Goal: Task Accomplishment & Management: Manage account settings

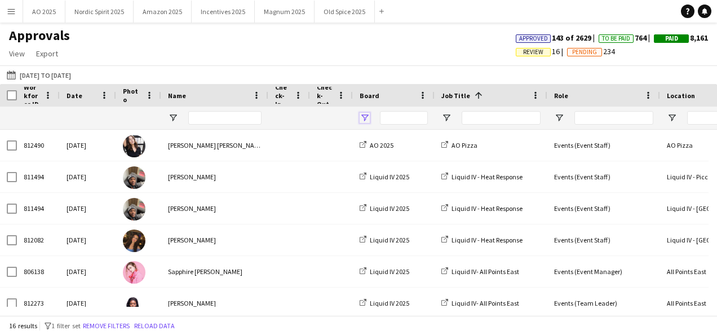
click at [364, 120] on span "Open Filter Menu" at bounding box center [365, 118] width 10 height 10
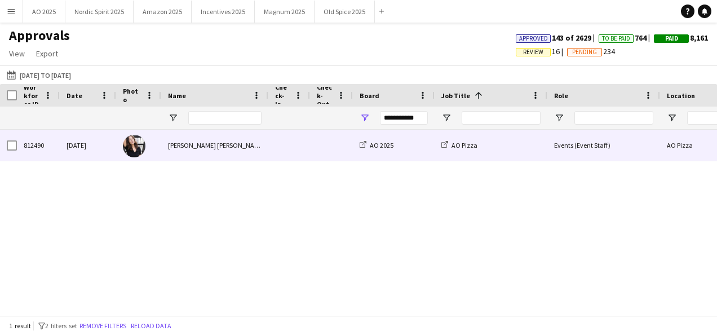
click at [665, 145] on div "AO Pizza" at bounding box center [716, 145] width 113 height 31
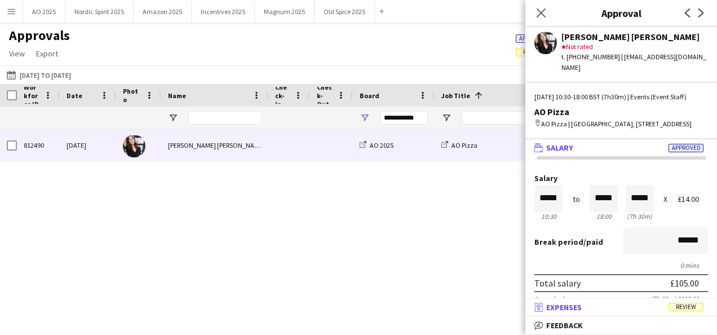
click at [671, 304] on span "Review" at bounding box center [686, 307] width 35 height 8
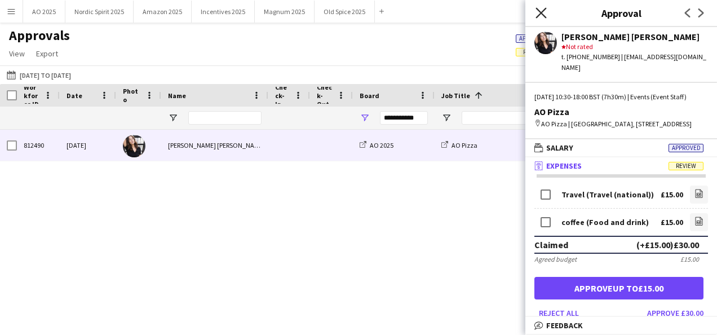
click at [542, 17] on icon "Close pop-in" at bounding box center [541, 12] width 11 height 11
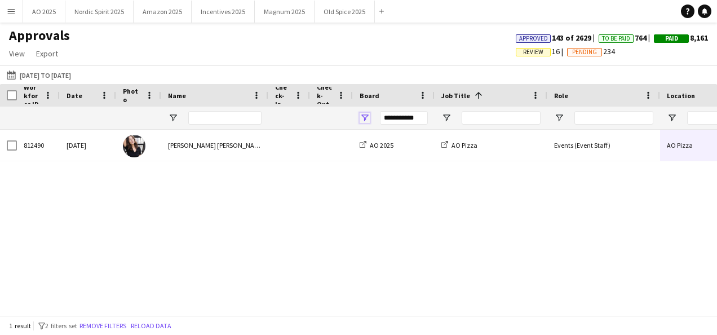
click at [364, 115] on span "Open Filter Menu" at bounding box center [365, 118] width 10 height 10
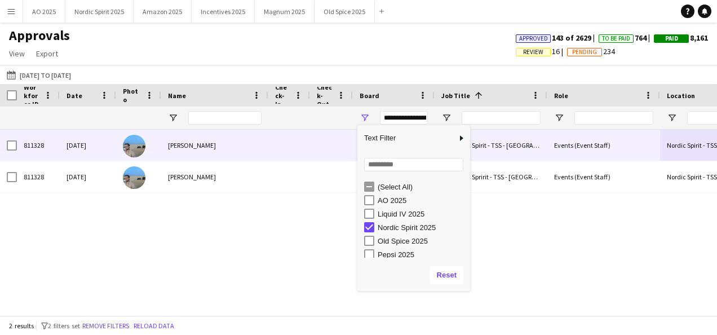
click at [653, 153] on div "Events (Event Staff)" at bounding box center [603, 145] width 113 height 31
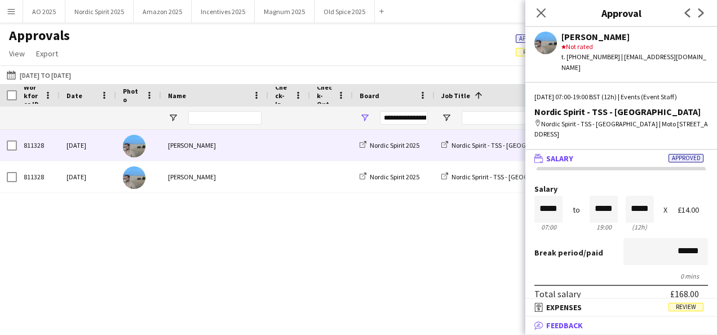
click at [624, 318] on mat-expansion-panel-header "bubble-pencil Feedback" at bounding box center [621, 325] width 192 height 17
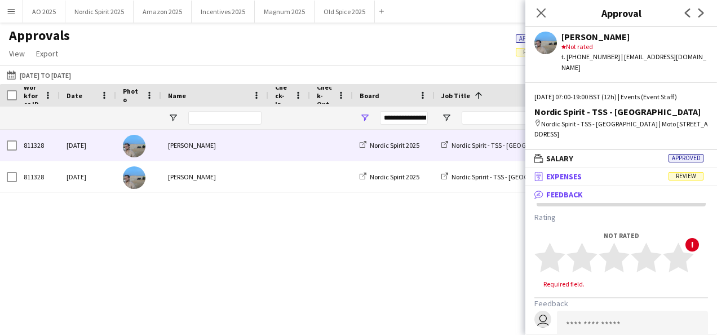
click at [599, 171] on mat-panel-title "receipt Expenses Review" at bounding box center [618, 176] width 187 height 10
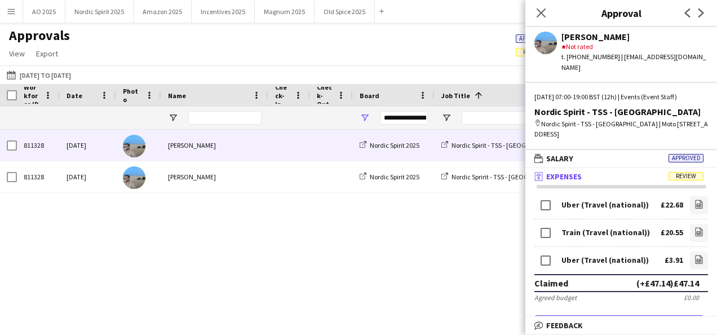
click at [450, 277] on div "811328 [DATE] [PERSON_NAME] Nordic Spirit 2025 Nordic Spirit - TSS - [GEOGRAPHI…" at bounding box center [358, 218] width 717 height 177
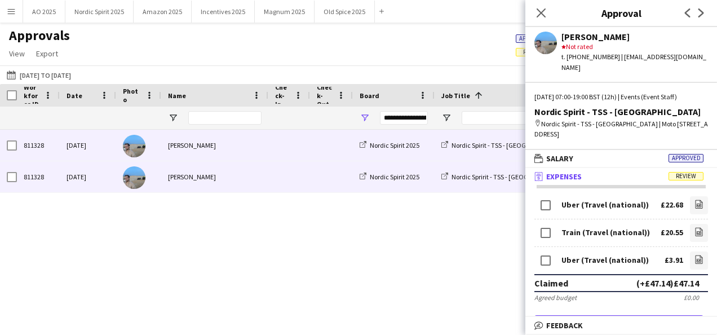
click at [439, 182] on div "Nordic Spririt - TSS - [GEOGRAPHIC_DATA]" at bounding box center [491, 176] width 113 height 31
click at [503, 189] on div "Nordic Spririt - TSS - [GEOGRAPHIC_DATA]" at bounding box center [491, 176] width 113 height 31
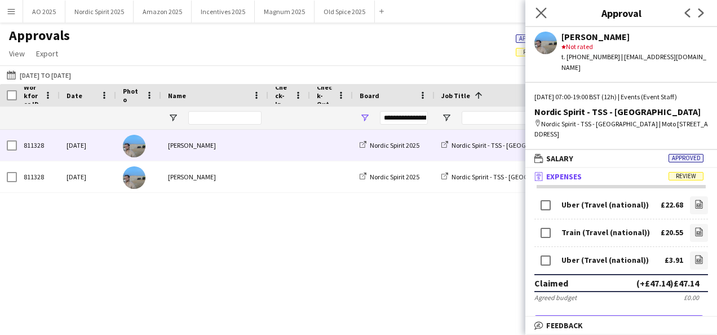
click at [545, 15] on icon "Close pop-in" at bounding box center [541, 12] width 11 height 11
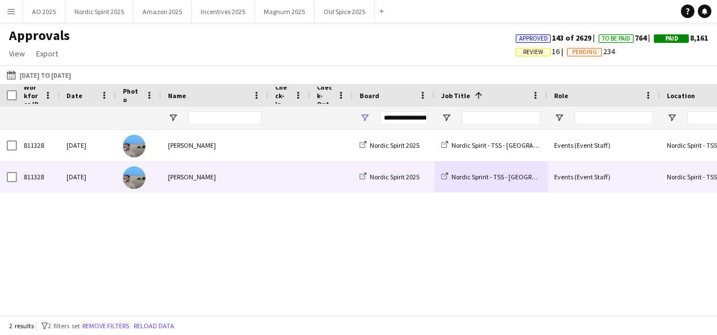
click at [626, 181] on div "Events (Event Staff)" at bounding box center [603, 176] width 113 height 31
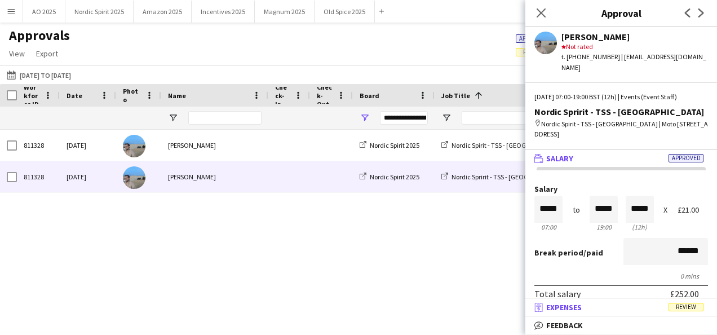
click at [649, 303] on mat-panel-title "receipt Expenses Review" at bounding box center [618, 307] width 187 height 10
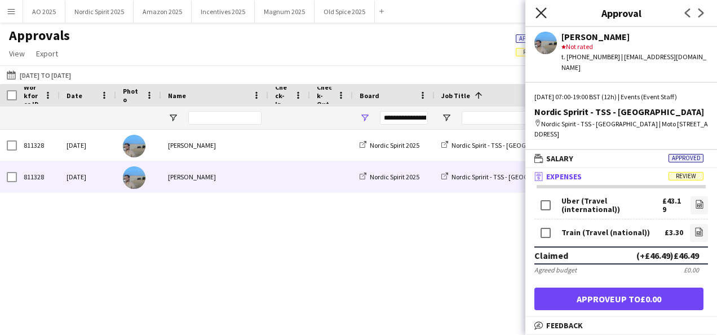
click at [538, 12] on icon "Close pop-in" at bounding box center [541, 12] width 11 height 11
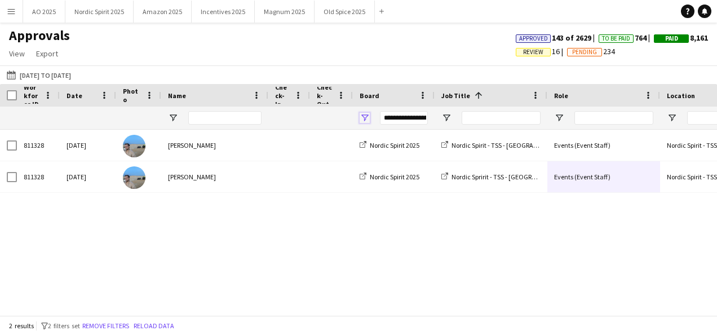
click at [364, 120] on span "Open Filter Menu" at bounding box center [365, 118] width 10 height 10
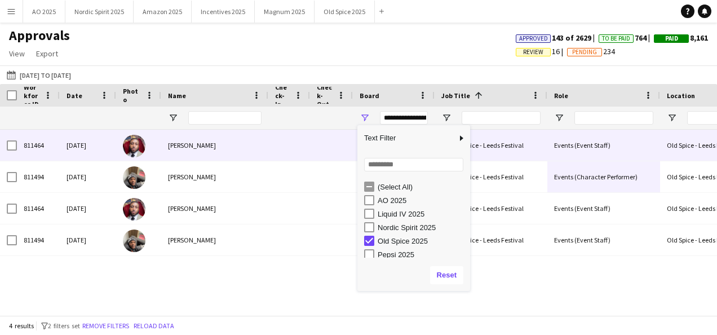
click at [593, 148] on div "Events (Event Staff)" at bounding box center [603, 145] width 113 height 31
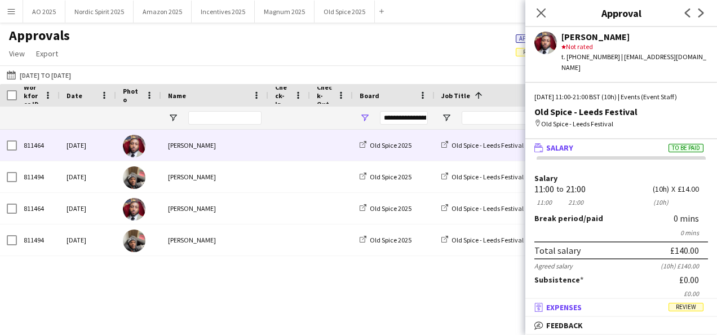
click at [631, 307] on mat-panel-title "receipt Expenses Review" at bounding box center [618, 307] width 187 height 10
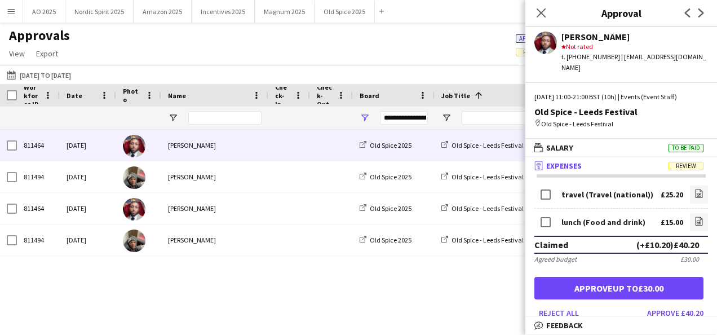
click at [544, 17] on icon "Close pop-in" at bounding box center [541, 12] width 9 height 9
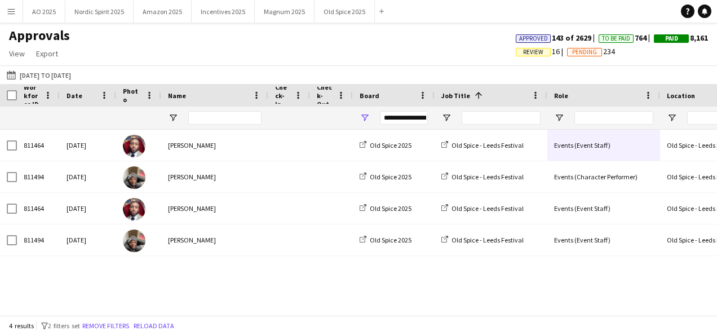
click at [369, 117] on div "**********" at bounding box center [394, 118] width 82 height 23
click at [364, 117] on span "Open Filter Menu" at bounding box center [365, 118] width 10 height 10
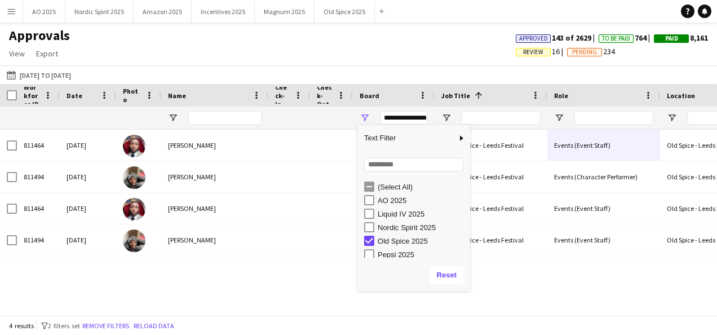
click at [375, 241] on div "Old Spice 2025" at bounding box center [417, 241] width 106 height 14
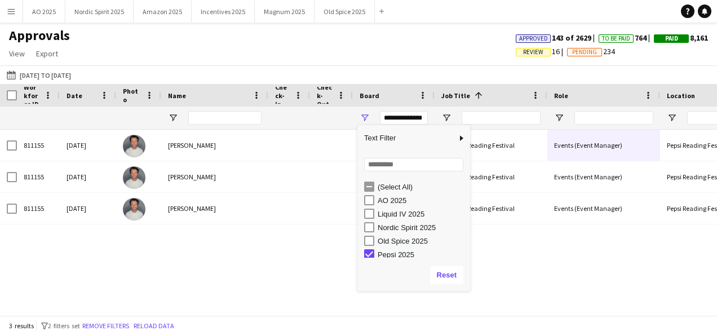
scroll to position [3, 0]
drag, startPoint x: 549, startPoint y: 251, endPoint x: 545, endPoint y: 238, distance: 14.1
click at [550, 251] on div "811155 [DATE] [PERSON_NAME] Pepsi 2025 Pepsi Reading Festival Events (Event Man…" at bounding box center [358, 218] width 717 height 177
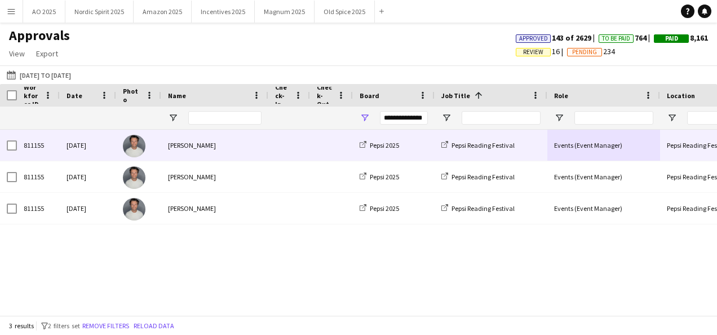
click at [529, 156] on div "Pepsi Reading Festival" at bounding box center [491, 145] width 113 height 31
click at [657, 148] on div "Events (Event Manager)" at bounding box center [603, 145] width 113 height 31
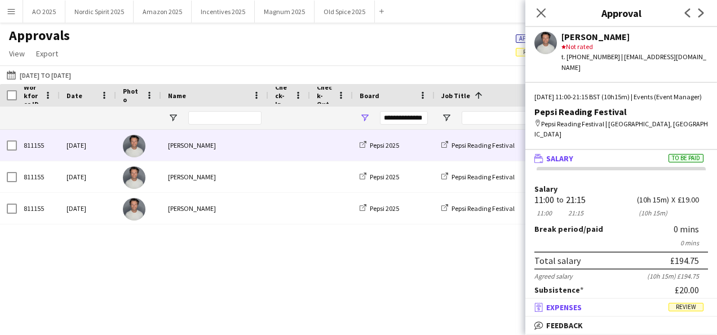
click at [608, 307] on mat-panel-title "receipt Expenses Review" at bounding box center [618, 307] width 187 height 10
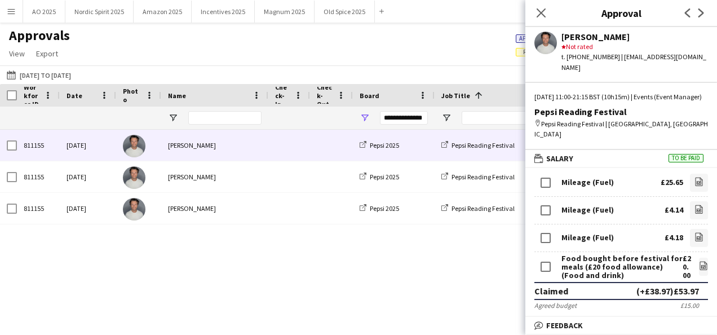
scroll to position [26, 0]
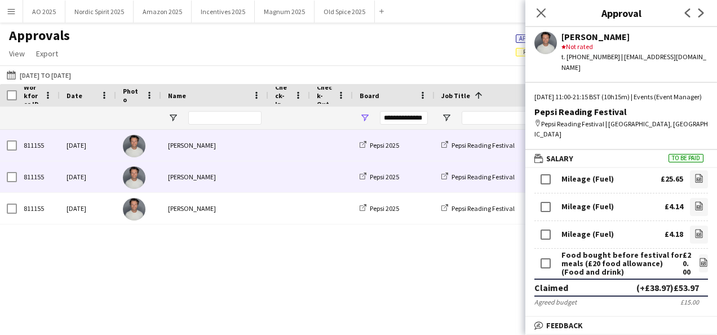
click at [522, 179] on div "Pepsi Reading Festival" at bounding box center [491, 176] width 113 height 31
click at [521, 179] on div "Pepsi Reading Festival" at bounding box center [491, 176] width 113 height 31
click at [519, 178] on div "Pepsi Reading Festival" at bounding box center [491, 176] width 113 height 31
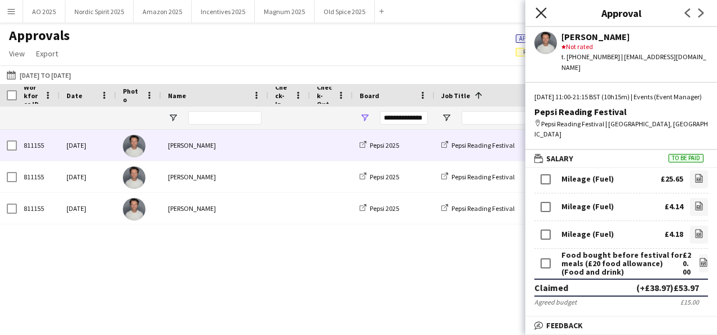
click at [542, 15] on icon at bounding box center [541, 12] width 11 height 11
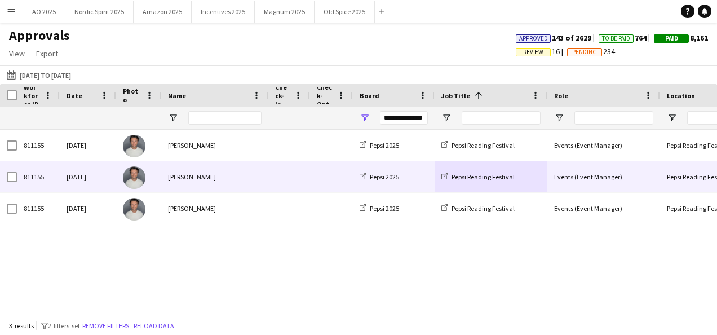
click at [558, 188] on div "Events (Event Manager)" at bounding box center [603, 176] width 113 height 31
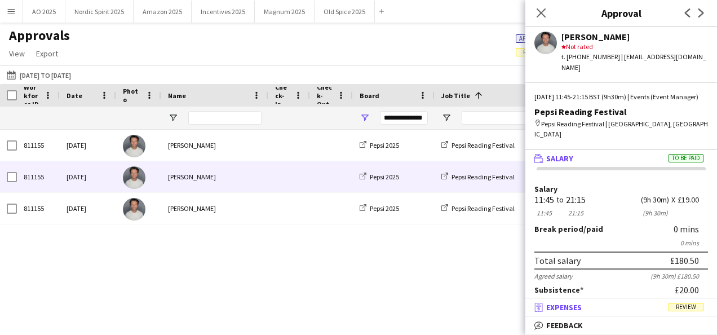
click at [589, 312] on mat-panel-title "receipt Expenses Review" at bounding box center [618, 307] width 187 height 10
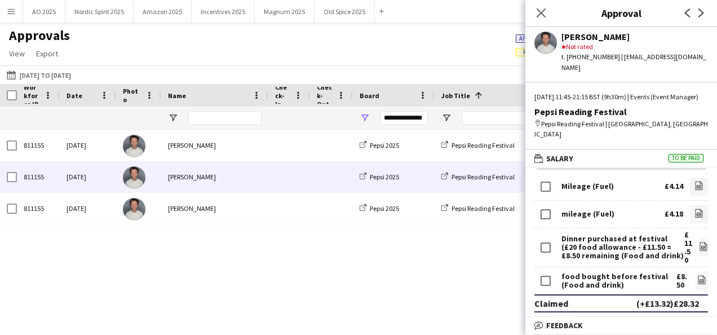
scroll to position [17, 0]
click at [506, 278] on div "811155 [DATE] [PERSON_NAME] Pepsi 2025 Pepsi Reading Festival Events (Event Man…" at bounding box center [358, 218] width 717 height 177
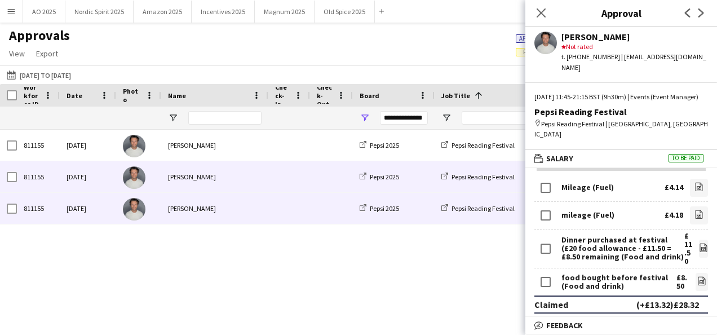
click at [516, 223] on div "Pepsi Reading Festival" at bounding box center [491, 208] width 113 height 31
click at [516, 220] on div "Pepsi Reading Festival" at bounding box center [491, 208] width 113 height 31
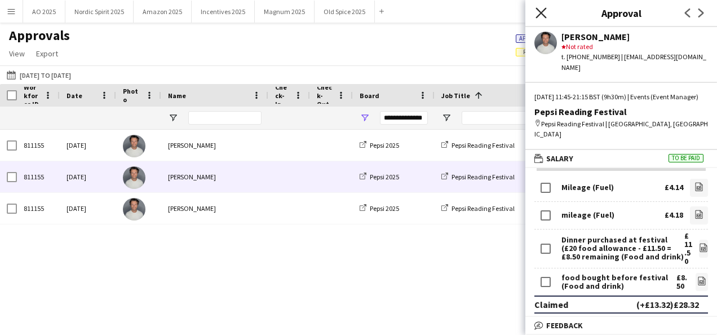
click at [544, 10] on icon at bounding box center [541, 12] width 11 height 11
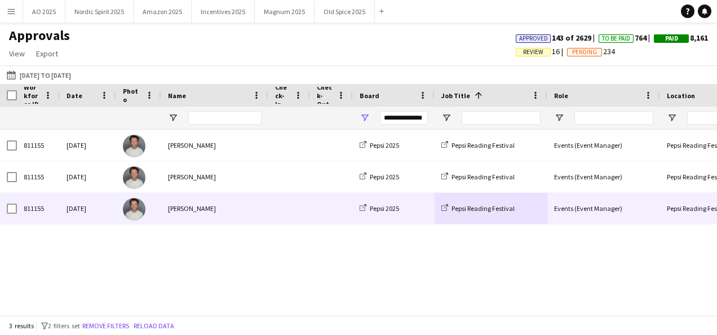
click at [645, 201] on div "Events (Event Manager)" at bounding box center [603, 208] width 113 height 31
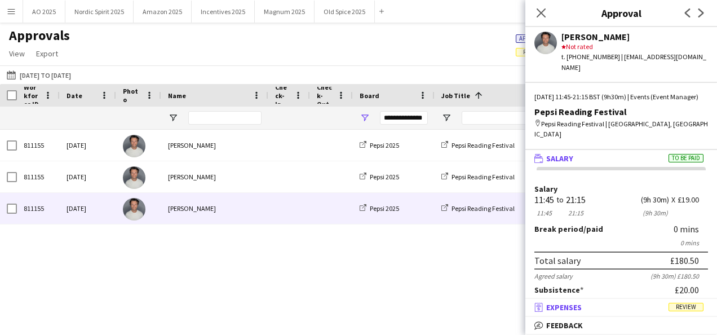
click at [596, 304] on mat-panel-title "receipt Expenses Review" at bounding box center [618, 307] width 187 height 10
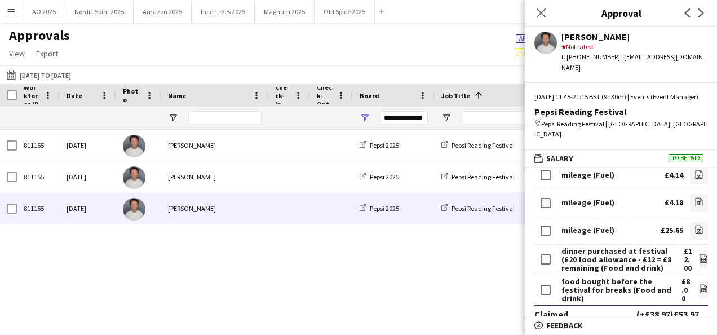
scroll to position [34, 0]
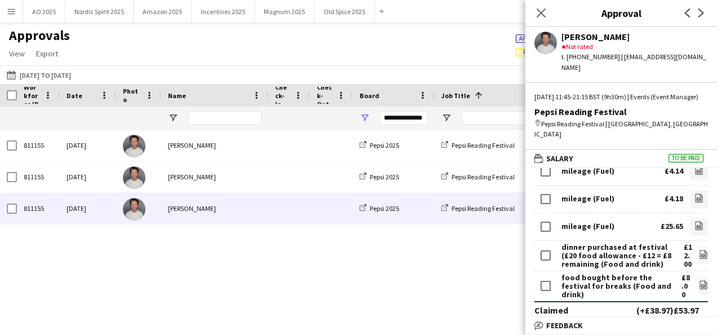
click at [409, 287] on div "811155 [DATE] [PERSON_NAME] Pepsi 2025 Pepsi Reading Festival Events (Event Man…" at bounding box center [358, 218] width 717 height 177
click at [365, 114] on span "Open Filter Menu" at bounding box center [365, 118] width 10 height 10
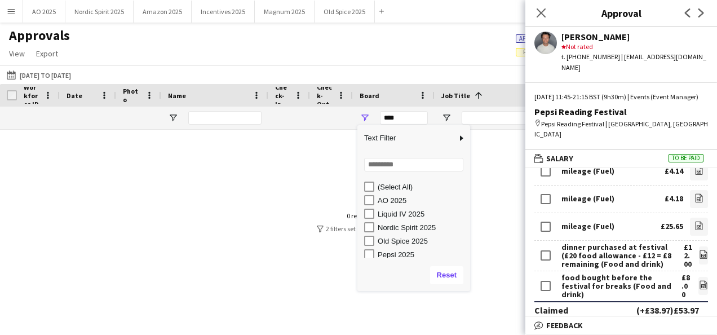
scroll to position [3, 0]
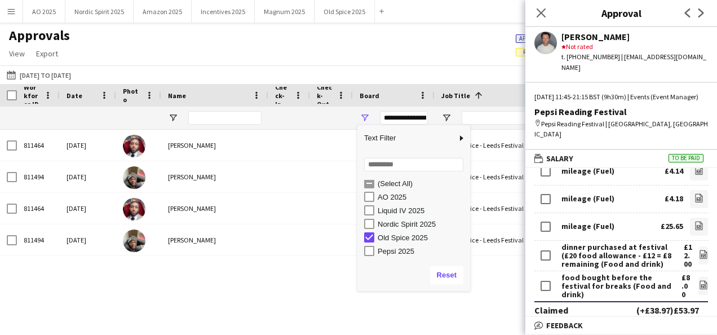
click at [541, 11] on icon "Close pop-in" at bounding box center [541, 12] width 9 height 9
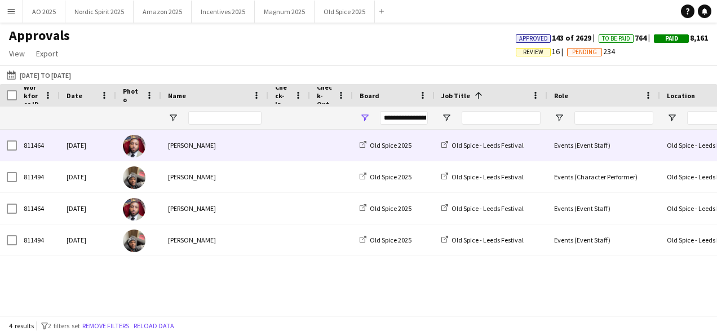
click at [666, 145] on div "Old Spice - Leeds Festival" at bounding box center [716, 145] width 113 height 31
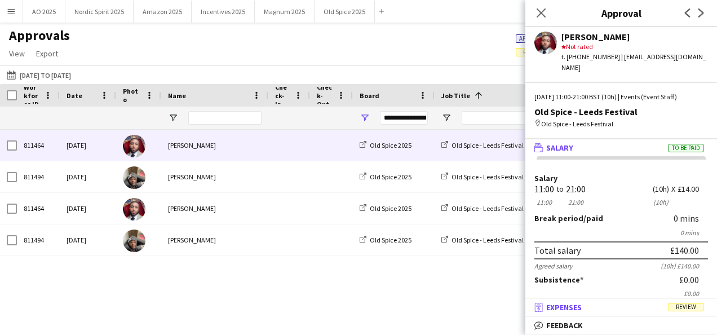
click at [607, 306] on mat-panel-title "receipt Expenses Review" at bounding box center [618, 307] width 187 height 10
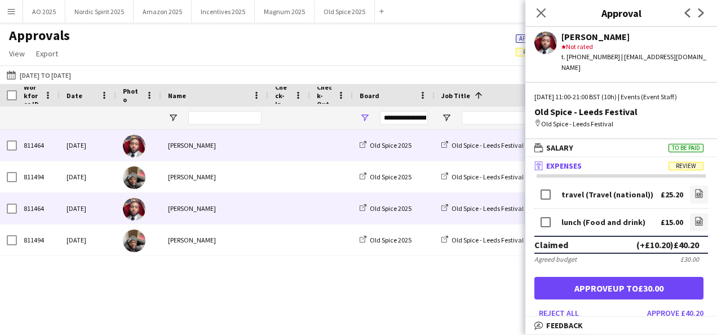
click at [513, 195] on div "Old Spice - Leeds Festival" at bounding box center [491, 208] width 113 height 31
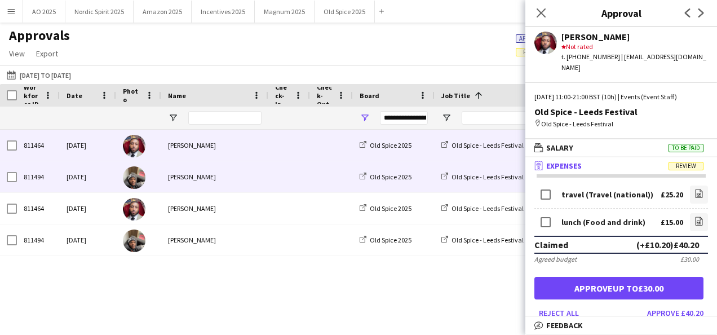
click at [513, 185] on div "Old Spice - Leeds Festival" at bounding box center [491, 176] width 113 height 31
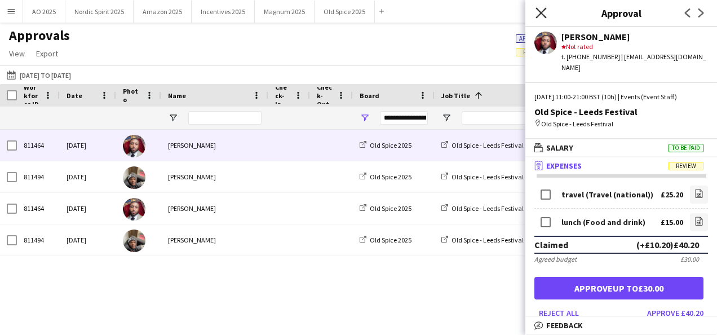
click at [541, 12] on icon "Close pop-in" at bounding box center [541, 12] width 11 height 11
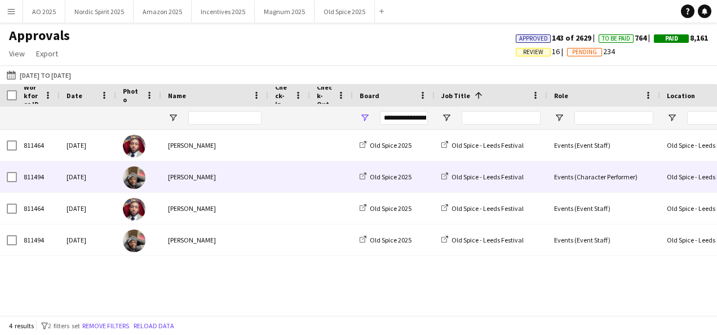
click at [568, 187] on div "Events (Character Performer)" at bounding box center [603, 176] width 113 height 31
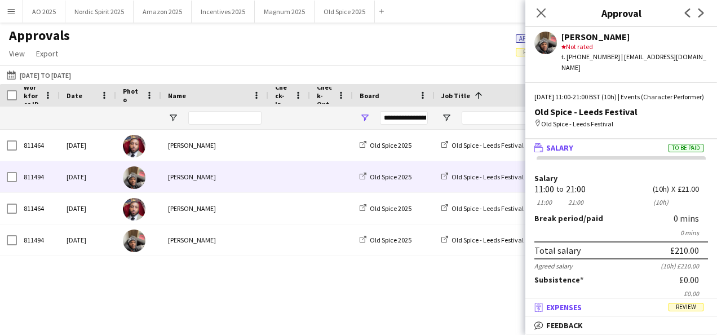
click at [603, 311] on mat-panel-title "receipt Expenses Review" at bounding box center [618, 307] width 187 height 10
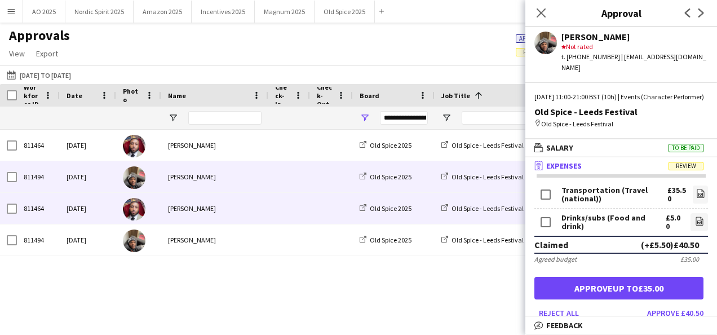
click at [518, 220] on div "Old Spice - Leeds Festival" at bounding box center [491, 208] width 113 height 31
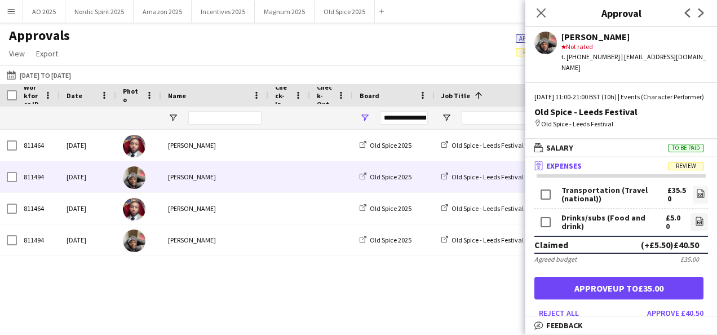
click at [548, 11] on div "Close pop-in" at bounding box center [541, 13] width 32 height 26
click at [545, 16] on icon at bounding box center [541, 12] width 11 height 11
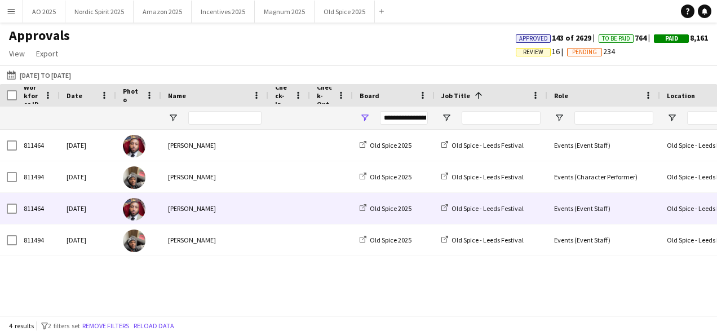
click at [572, 219] on div "Events (Event Staff)" at bounding box center [603, 208] width 113 height 31
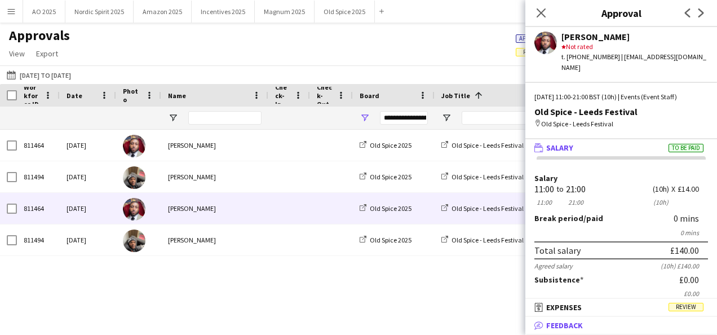
drag, startPoint x: 555, startPoint y: 306, endPoint x: 534, endPoint y: 333, distance: 33.8
click at [555, 306] on span "Expenses" at bounding box center [564, 307] width 36 height 10
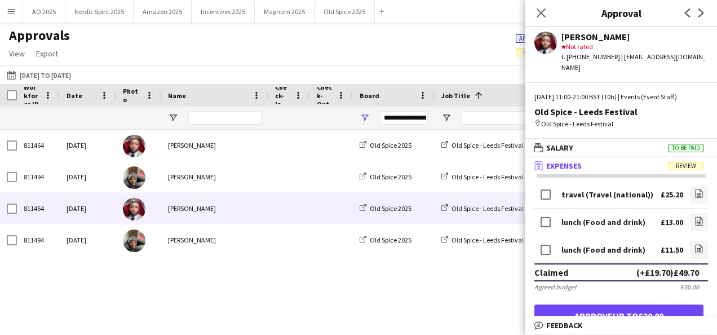
click at [493, 291] on div "811464 [DATE] [PERSON_NAME] Old Spice 2025 Old Spice - Leeds Festival Events (E…" at bounding box center [358, 218] width 717 height 177
click at [541, 13] on icon at bounding box center [541, 12] width 11 height 11
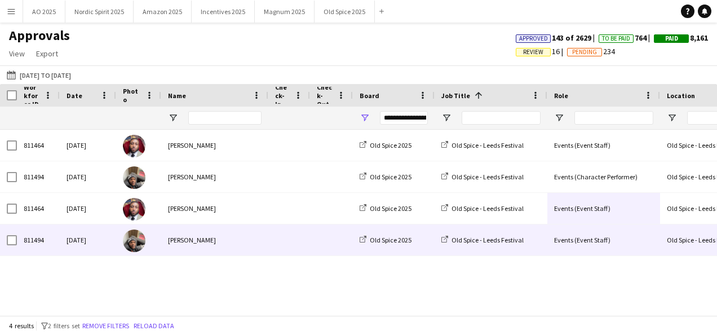
click at [648, 243] on div "Events (Event Staff)" at bounding box center [603, 239] width 113 height 31
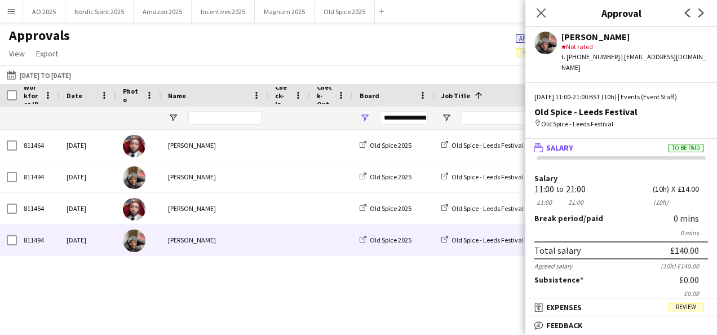
click at [572, 308] on span "Expenses" at bounding box center [564, 307] width 36 height 10
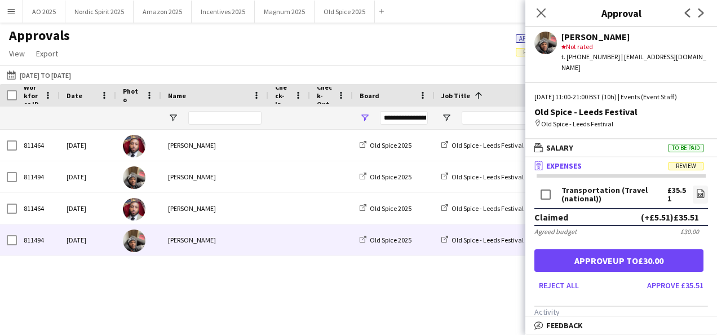
click at [239, 264] on div "811464 [DATE] [PERSON_NAME] Old Spice 2025 Old Spice - Leeds Festival Events (E…" at bounding box center [358, 218] width 717 height 177
click at [360, 118] on span "Open Filter Menu" at bounding box center [365, 118] width 10 height 10
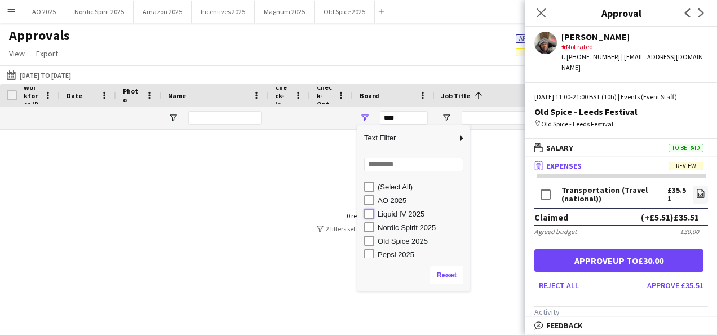
type input "**********"
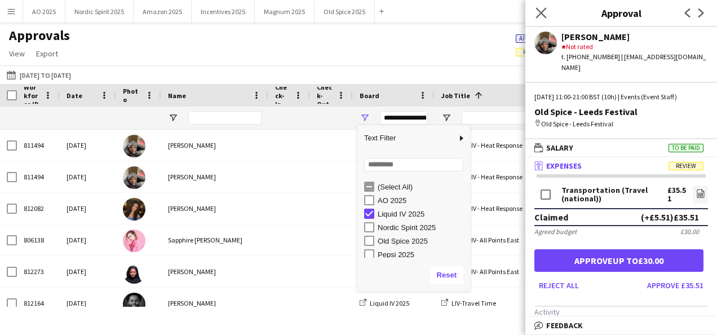
click at [538, 17] on icon at bounding box center [541, 12] width 11 height 11
